Goal: Communication & Community: Answer question/provide support

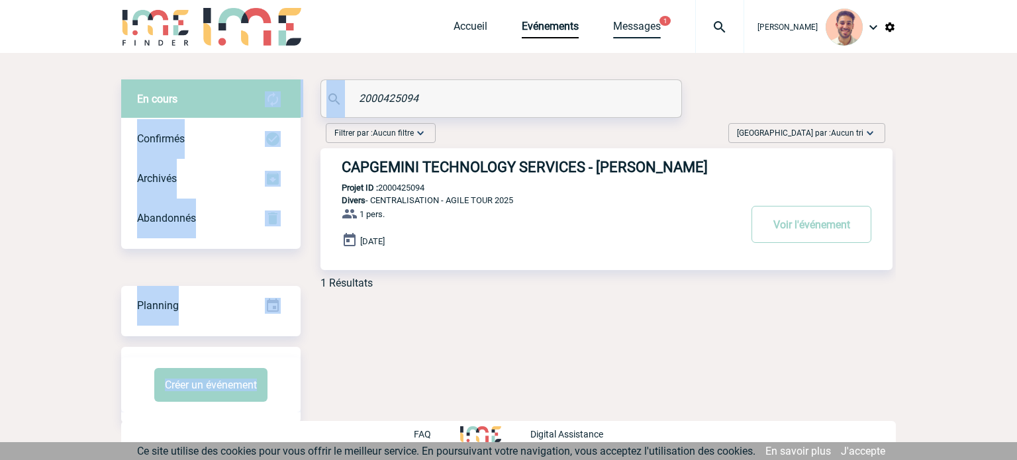
click at [631, 32] on link "Messages" at bounding box center [637, 29] width 48 height 19
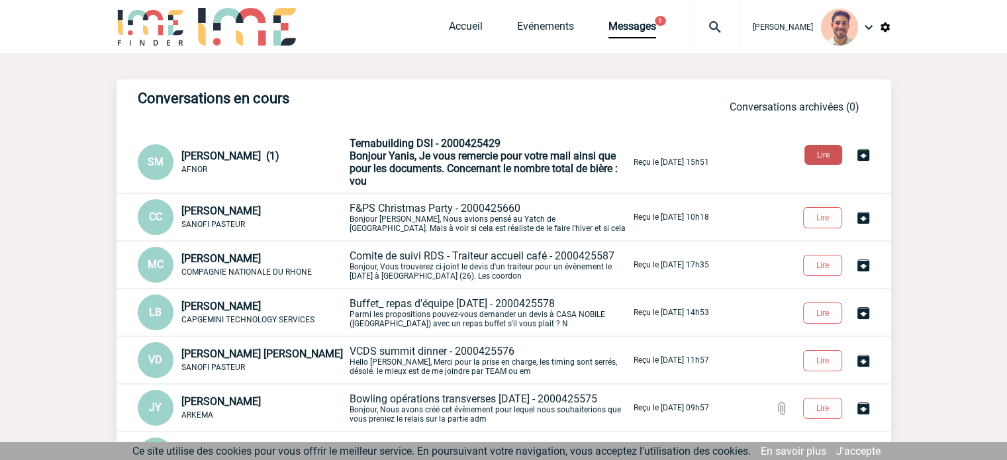
click at [813, 157] on button "Lire" at bounding box center [824, 155] width 38 height 20
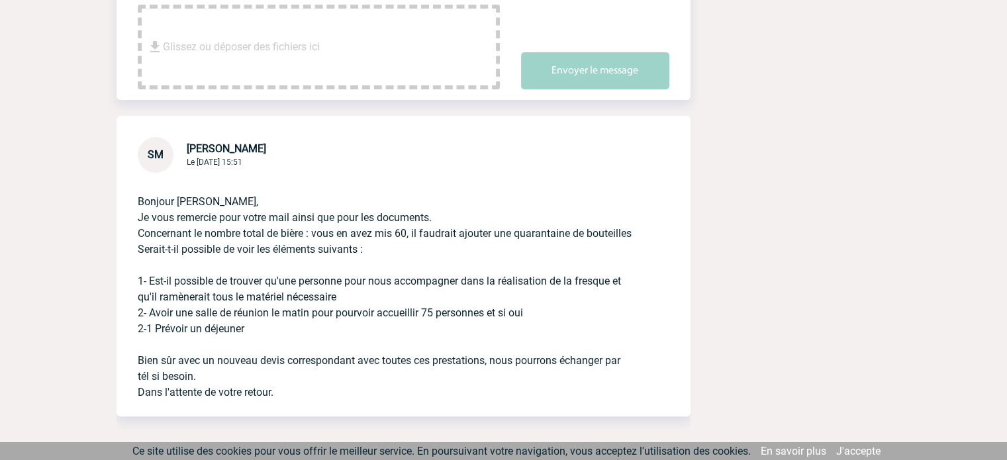
scroll to position [397, 0]
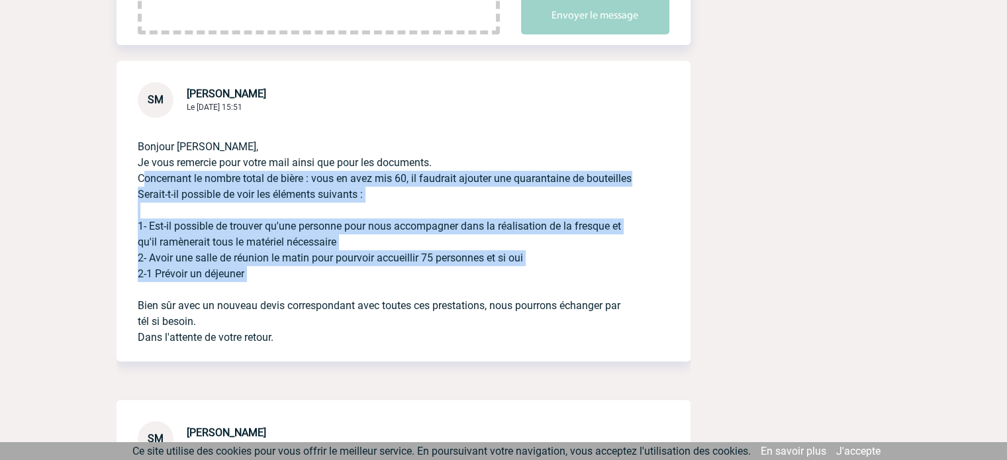
drag, startPoint x: 291, startPoint y: 303, endPoint x: 136, endPoint y: 183, distance: 196.1
click at [136, 183] on div "Bonjour Yanis, Je vous remercie pour votre mail ainsi que pour les documents. C…" at bounding box center [404, 240] width 574 height 244
copy p "Concernant le nombre total de bière : vous en avez mis 60, il faudrait ajouter …"
